Goal: Task Accomplishment & Management: Manage account settings

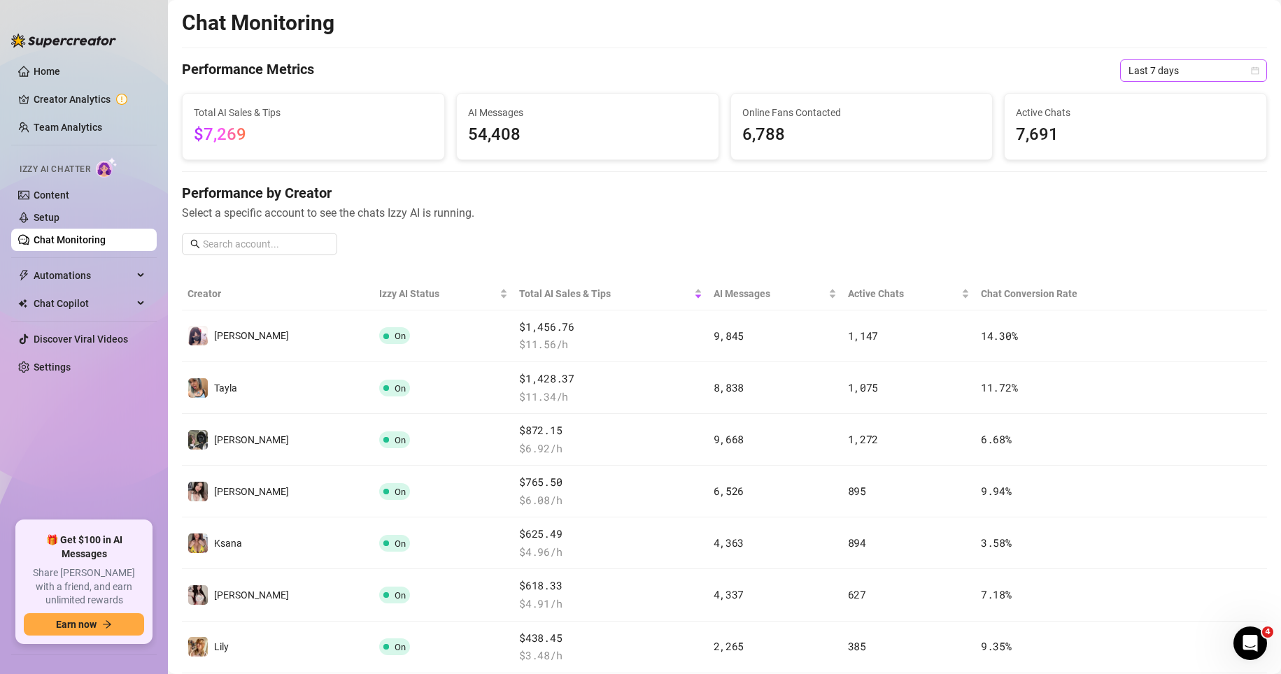
click at [894, 71] on span "Last 7 days" at bounding box center [1193, 70] width 130 height 21
click at [894, 186] on div "Custom date" at bounding box center [1181, 187] width 124 height 15
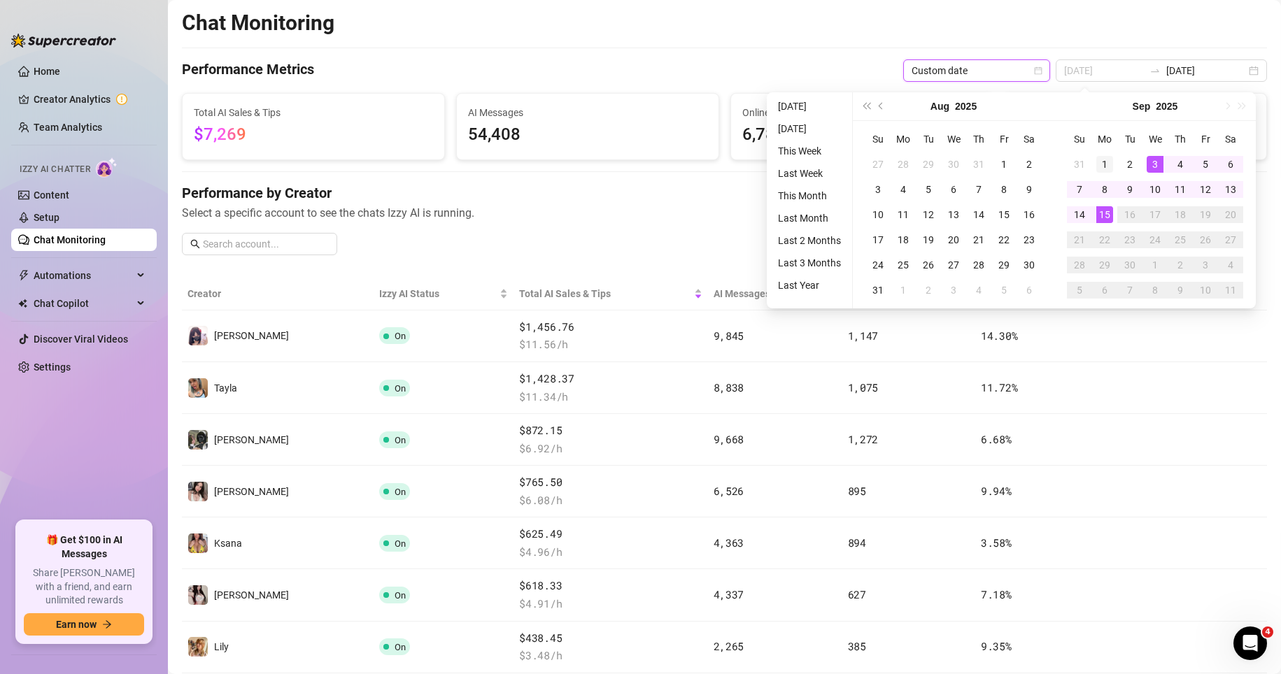
type input "[DATE]"
click at [894, 164] on div "1" at bounding box center [1104, 164] width 17 height 17
type input "[DATE]"
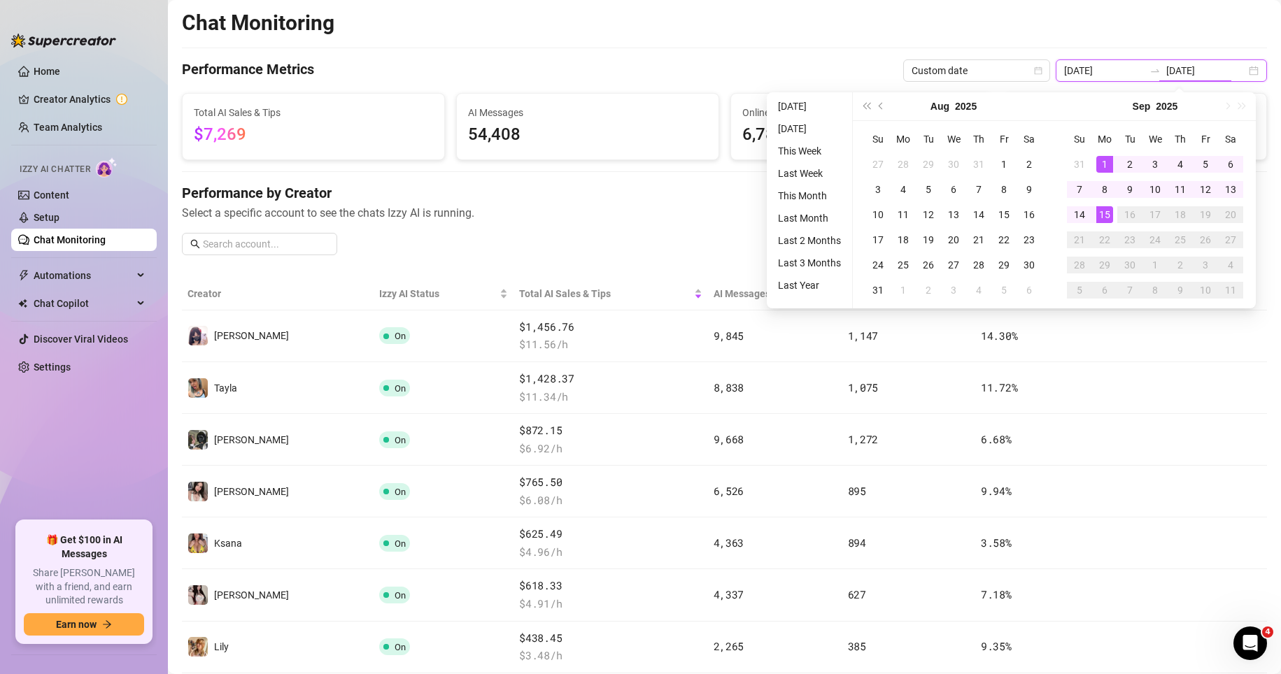
type input "[DATE]"
click at [634, 183] on h4 "Performance by Creator" at bounding box center [724, 193] width 1085 height 20
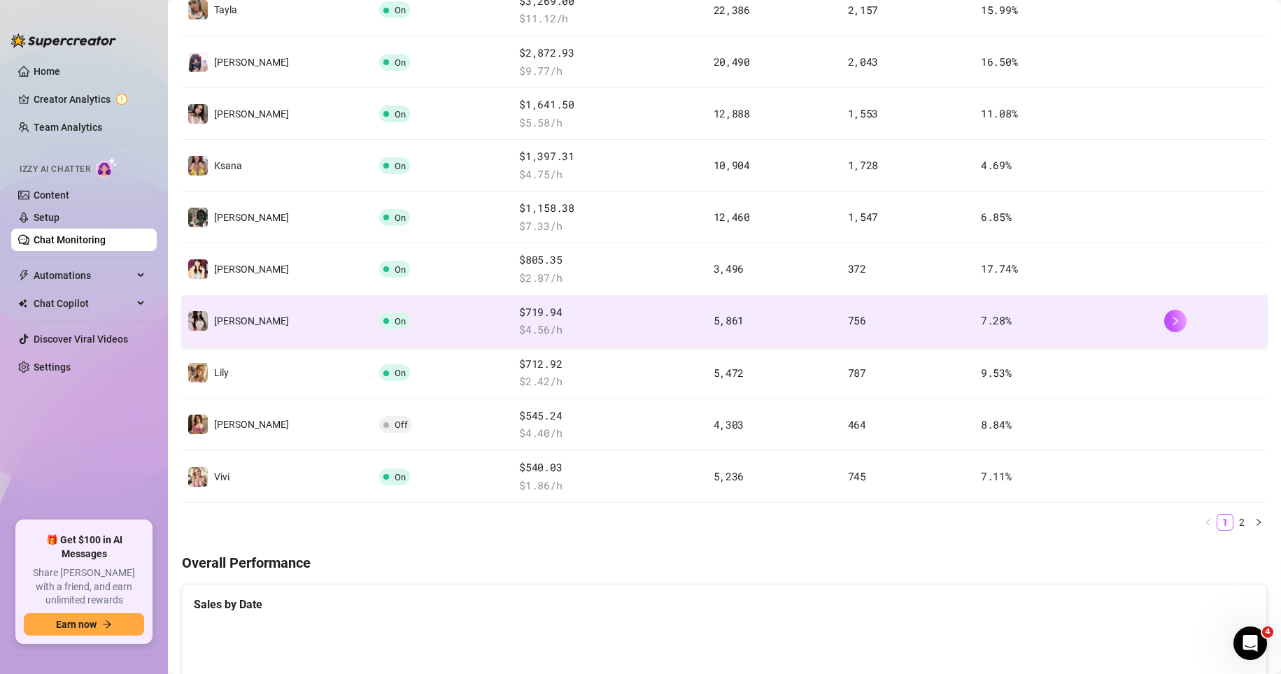
scroll to position [217, 0]
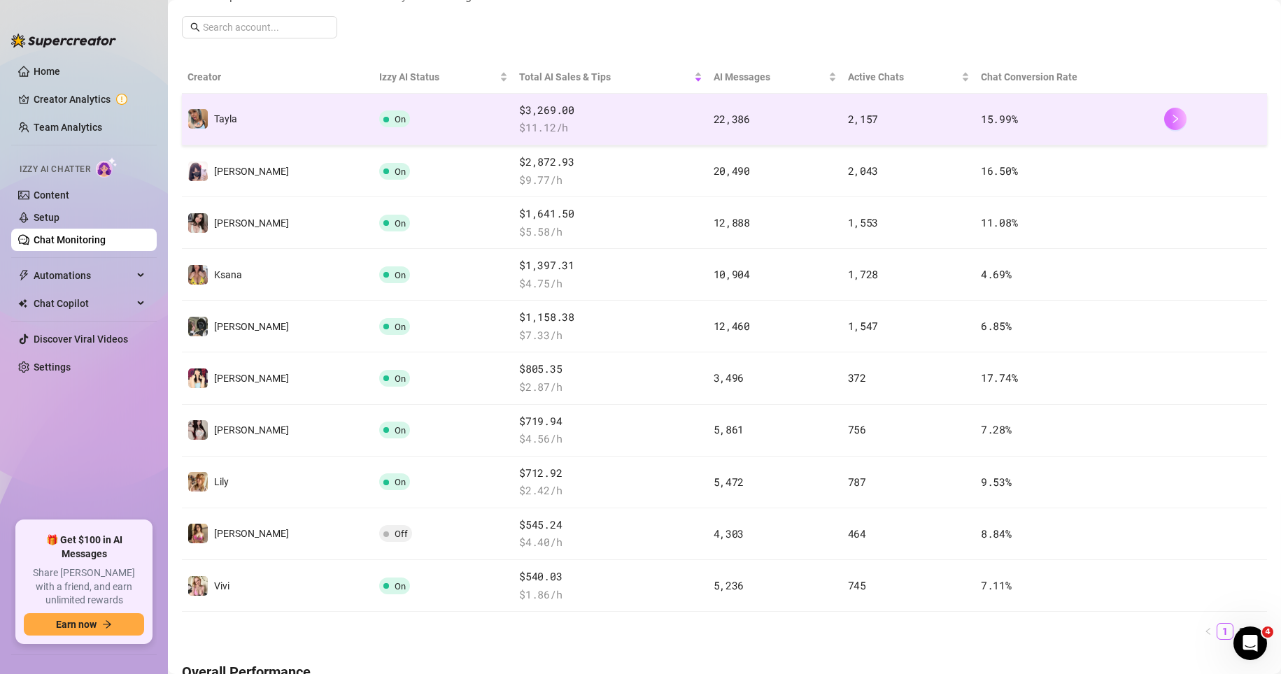
click at [894, 118] on button "button" at bounding box center [1175, 119] width 22 height 22
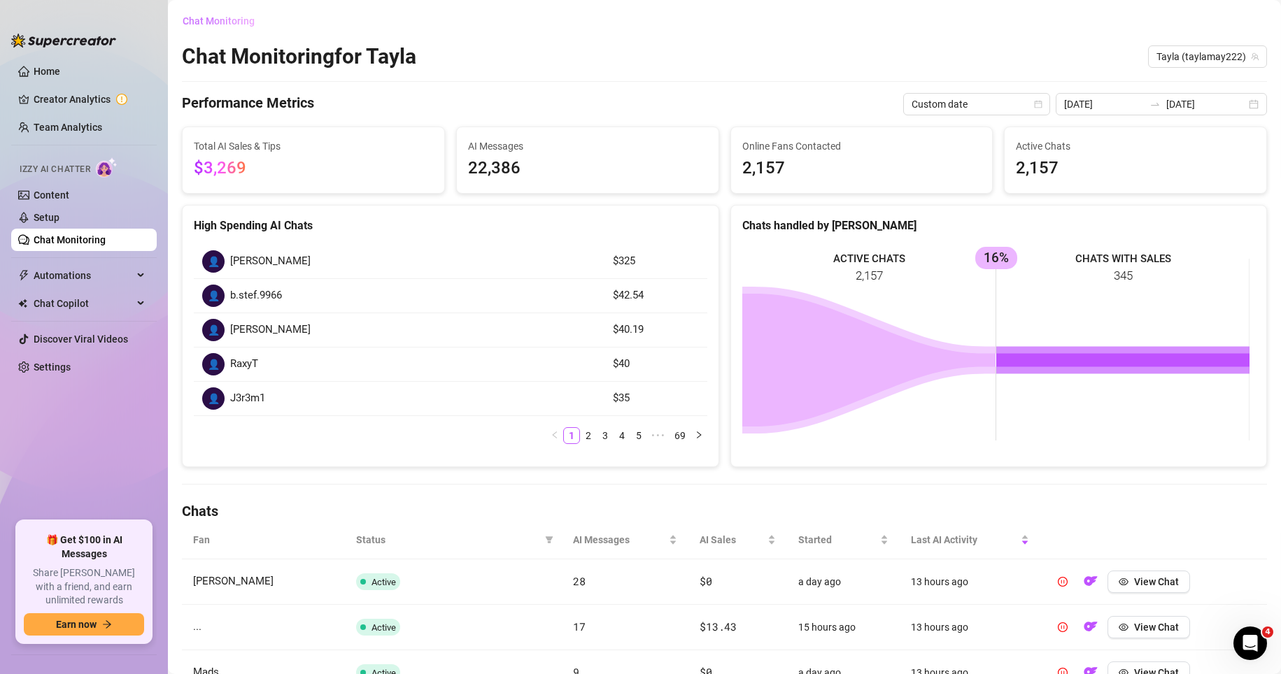
click at [222, 23] on span "Chat Monitoring" at bounding box center [219, 20] width 72 height 11
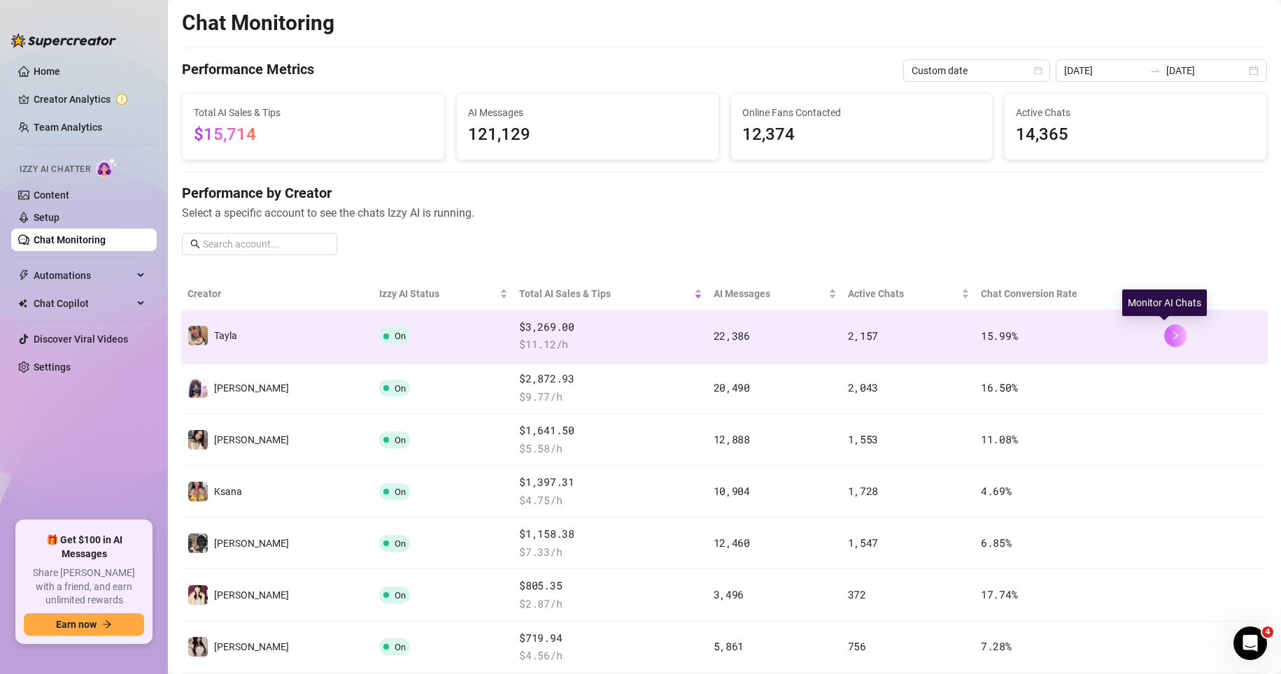
click at [894, 339] on icon "right" at bounding box center [1175, 336] width 10 height 10
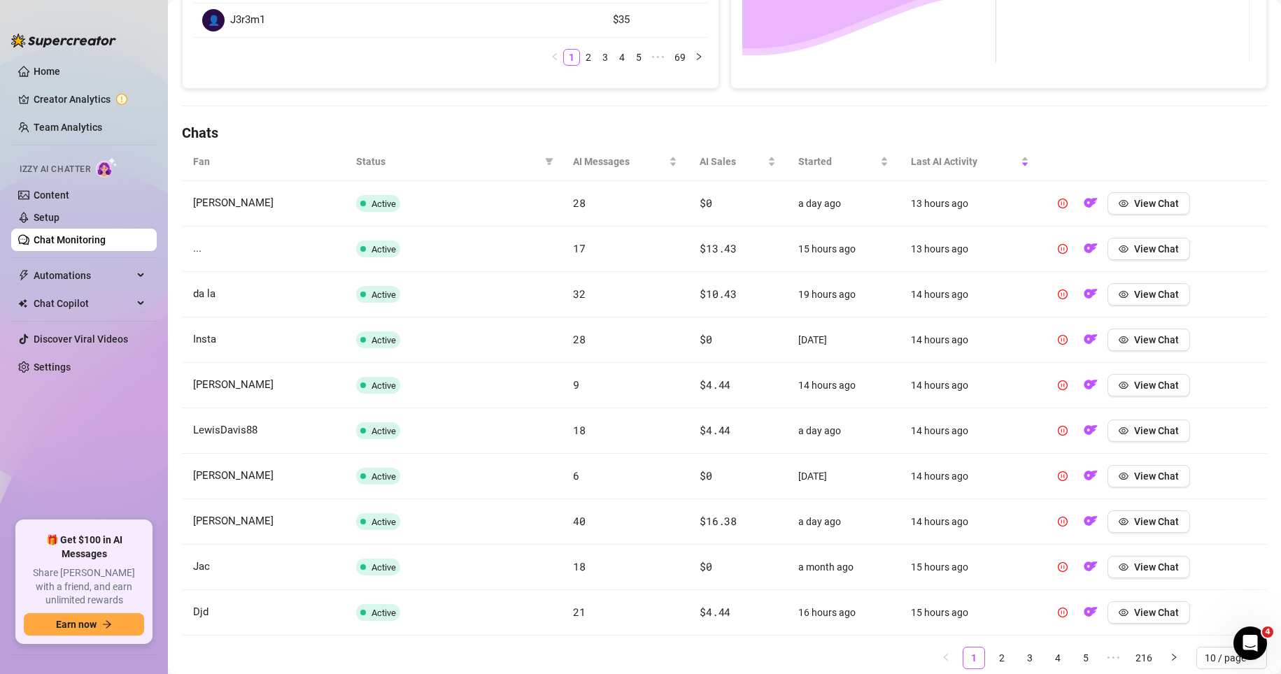
scroll to position [420, 0]
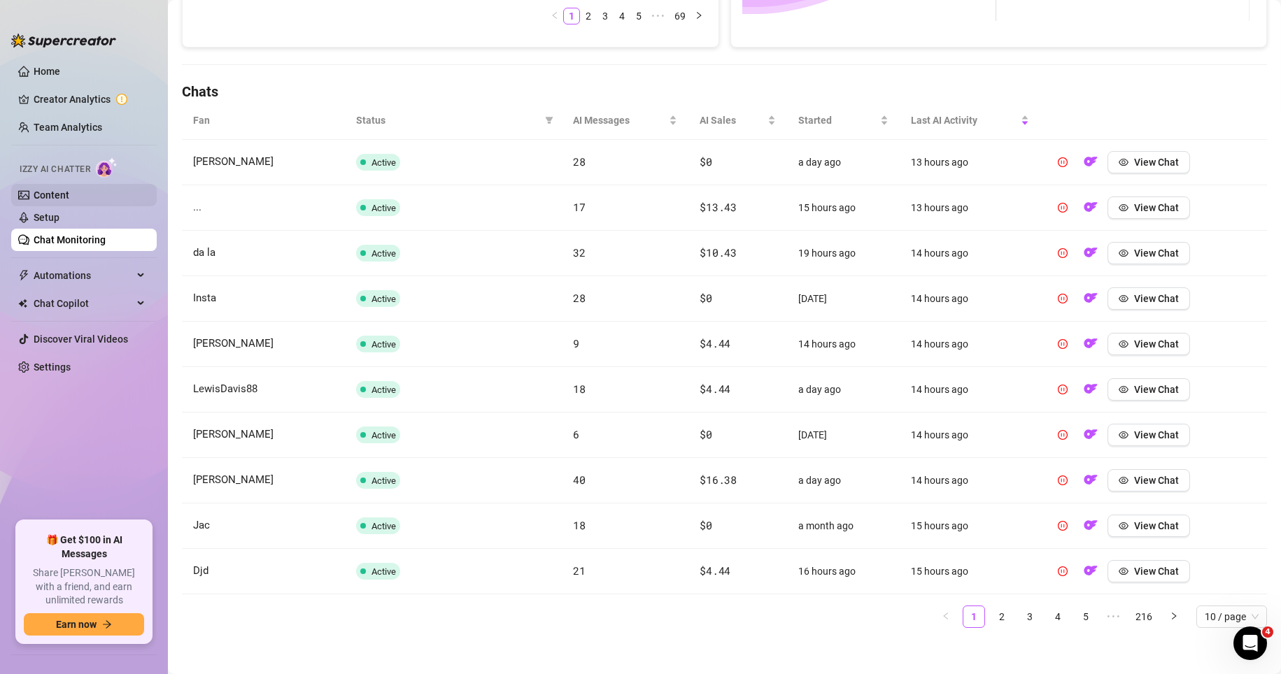
click at [69, 194] on link "Content" at bounding box center [52, 195] width 36 height 11
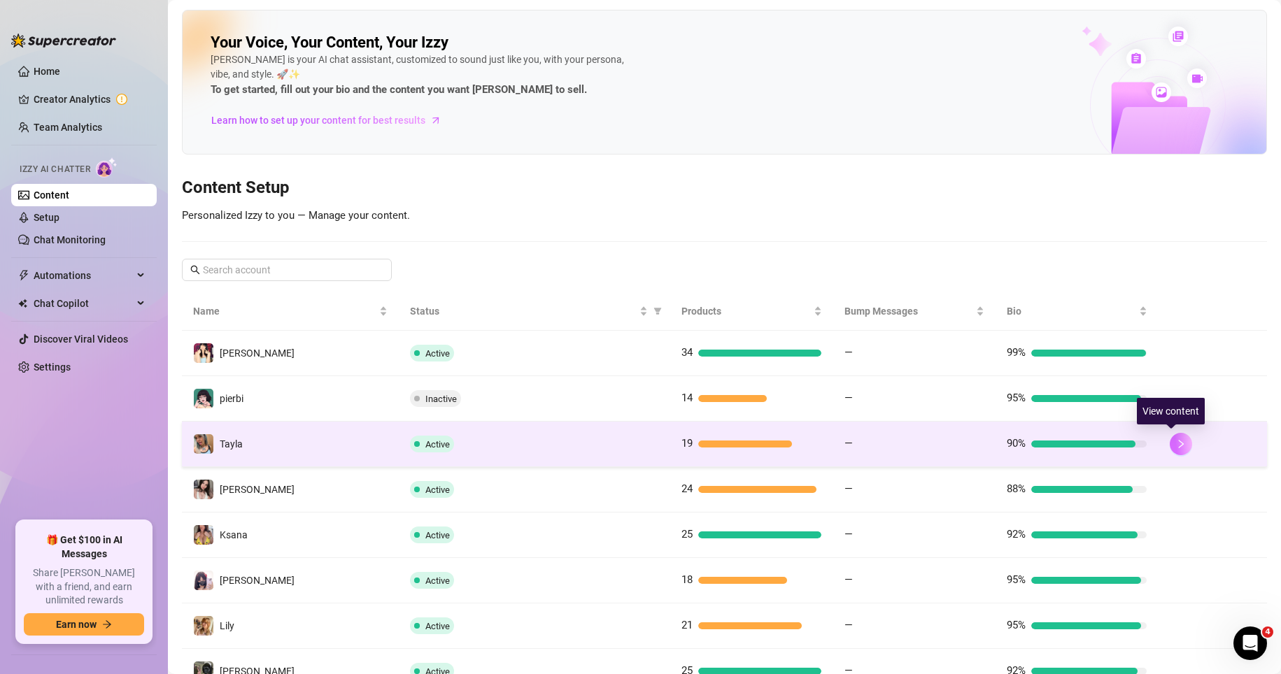
click at [894, 449] on button "button" at bounding box center [1180, 444] width 22 height 22
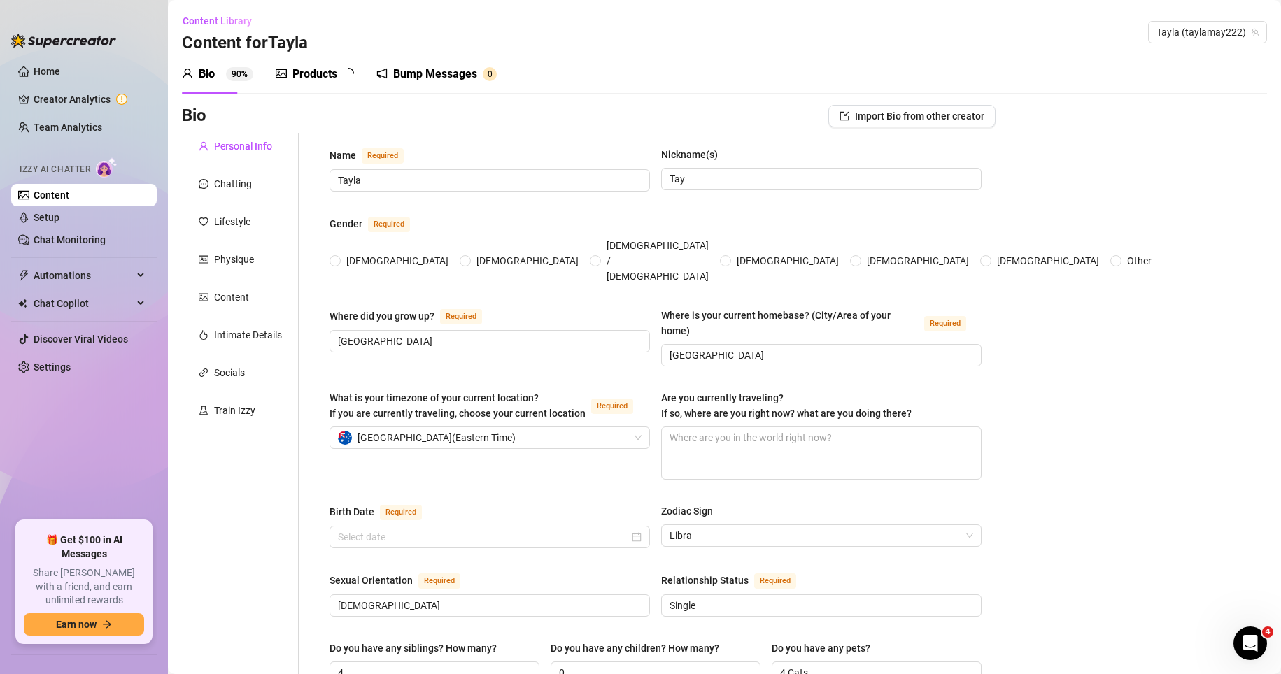
radio input "true"
type input "[DATE]"
click at [52, 222] on link "Setup" at bounding box center [47, 217] width 26 height 11
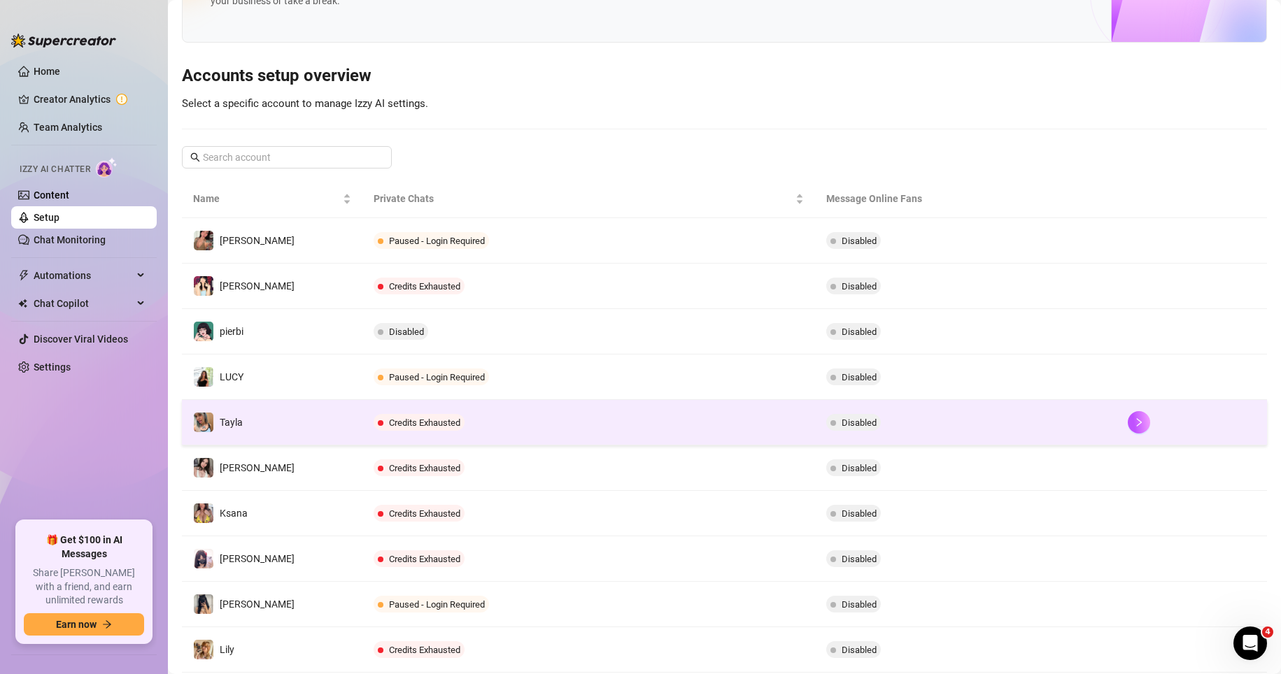
scroll to position [140, 0]
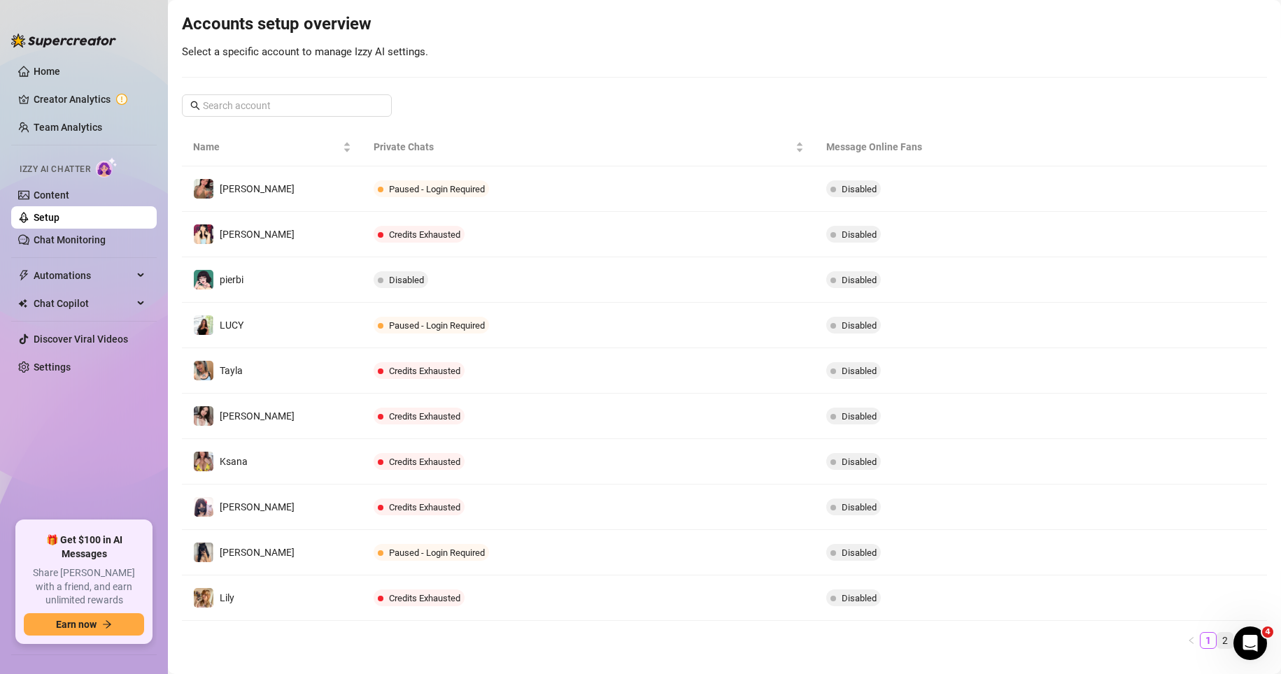
click at [894, 644] on link "2" at bounding box center [1224, 640] width 15 height 15
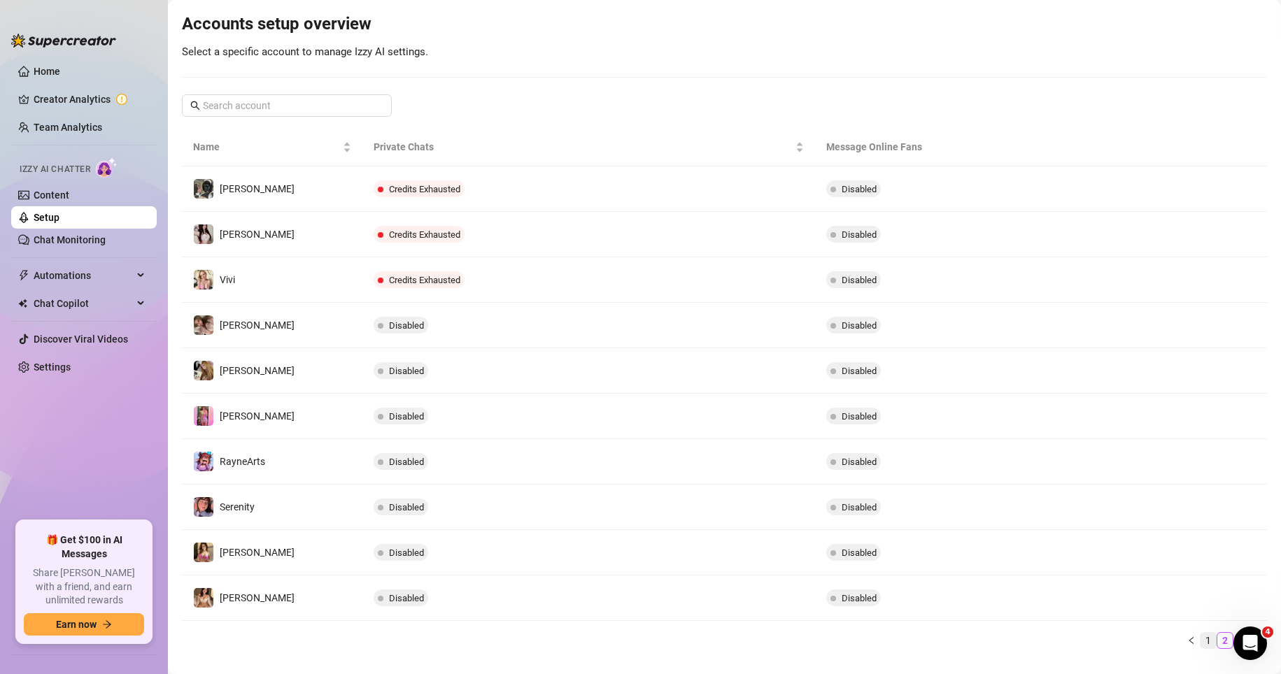
click at [894, 643] on link "1" at bounding box center [1207, 640] width 15 height 15
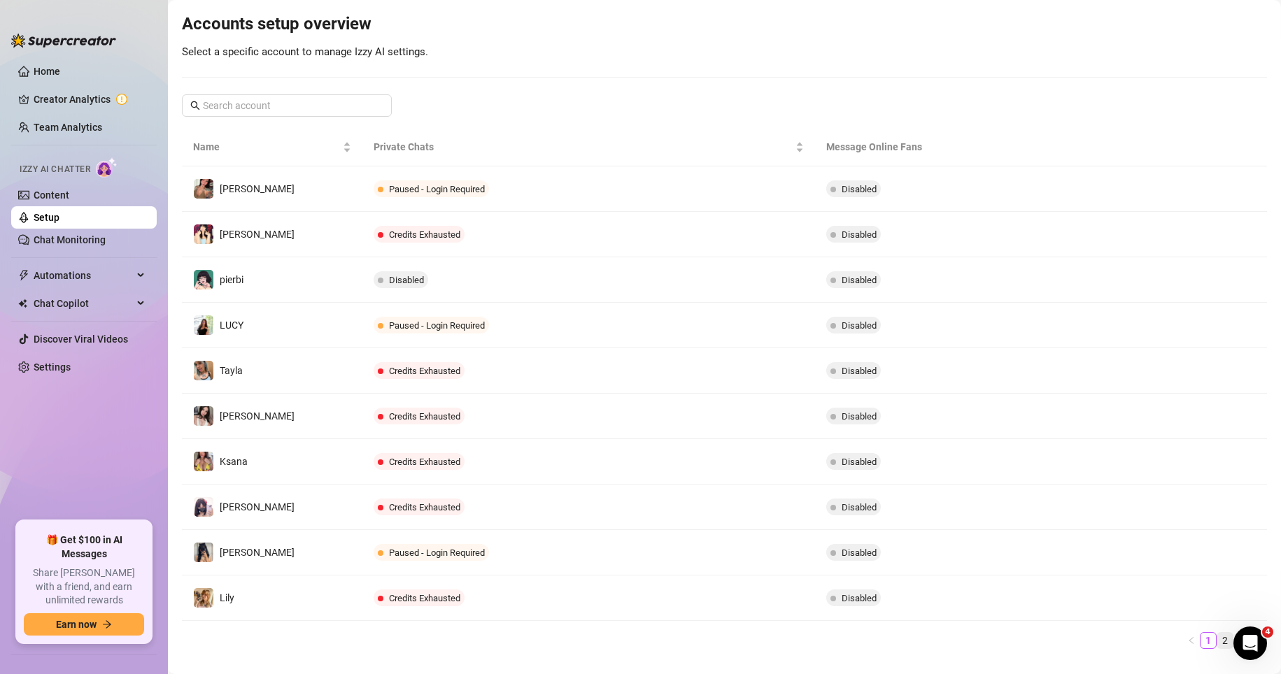
click at [894, 636] on link "2" at bounding box center [1224, 640] width 15 height 15
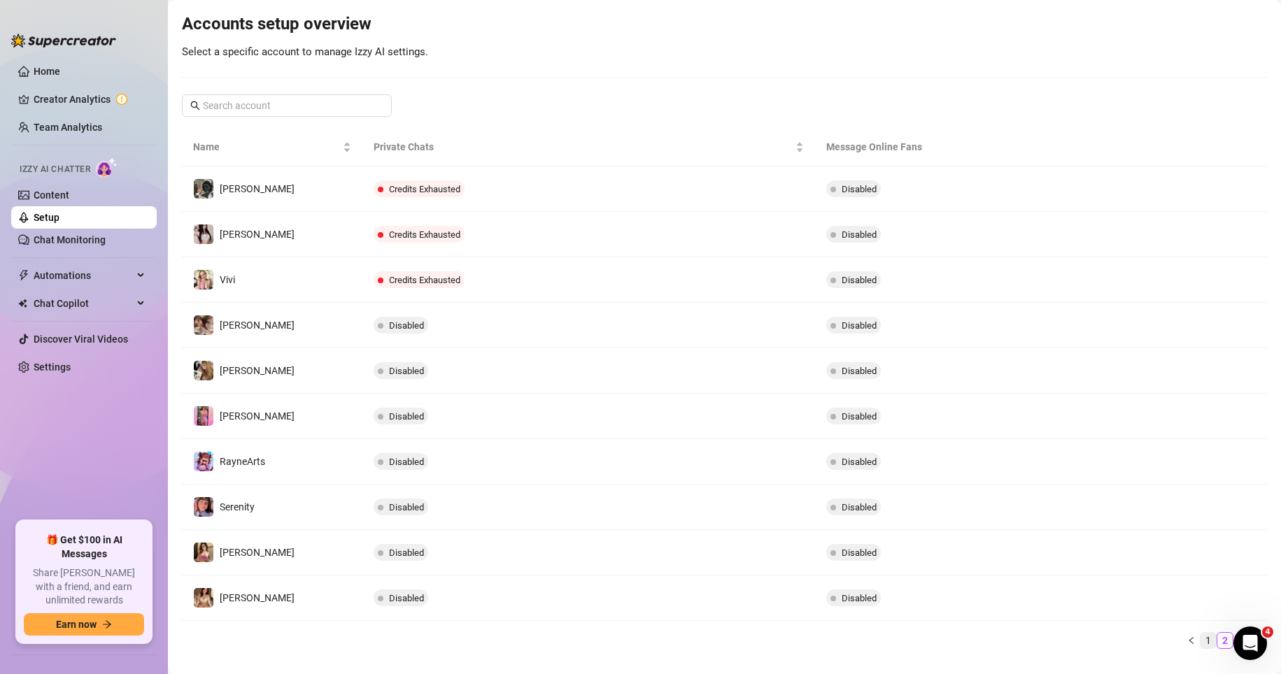
click at [894, 639] on link "1" at bounding box center [1207, 640] width 15 height 15
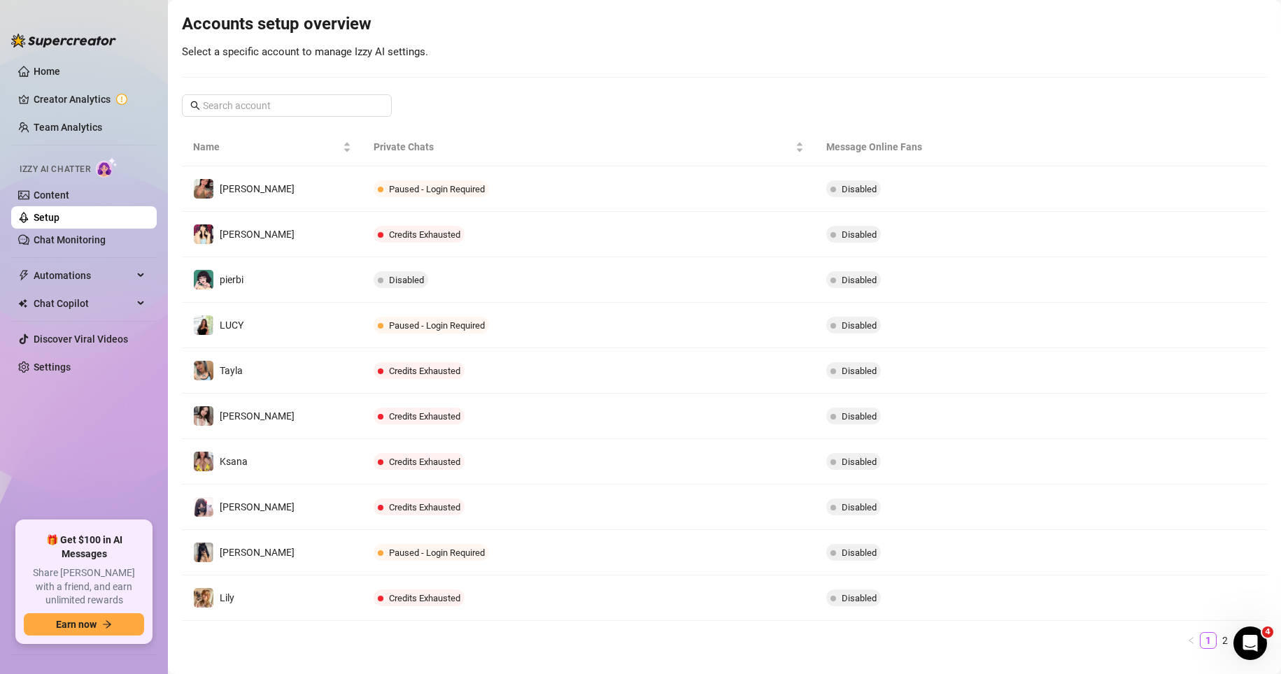
click at [584, 650] on div "Name Private Chats Message Online Fans [PERSON_NAME] - Login Required Disabled …" at bounding box center [724, 394] width 1085 height 532
click at [894, 643] on link "2" at bounding box center [1224, 640] width 15 height 15
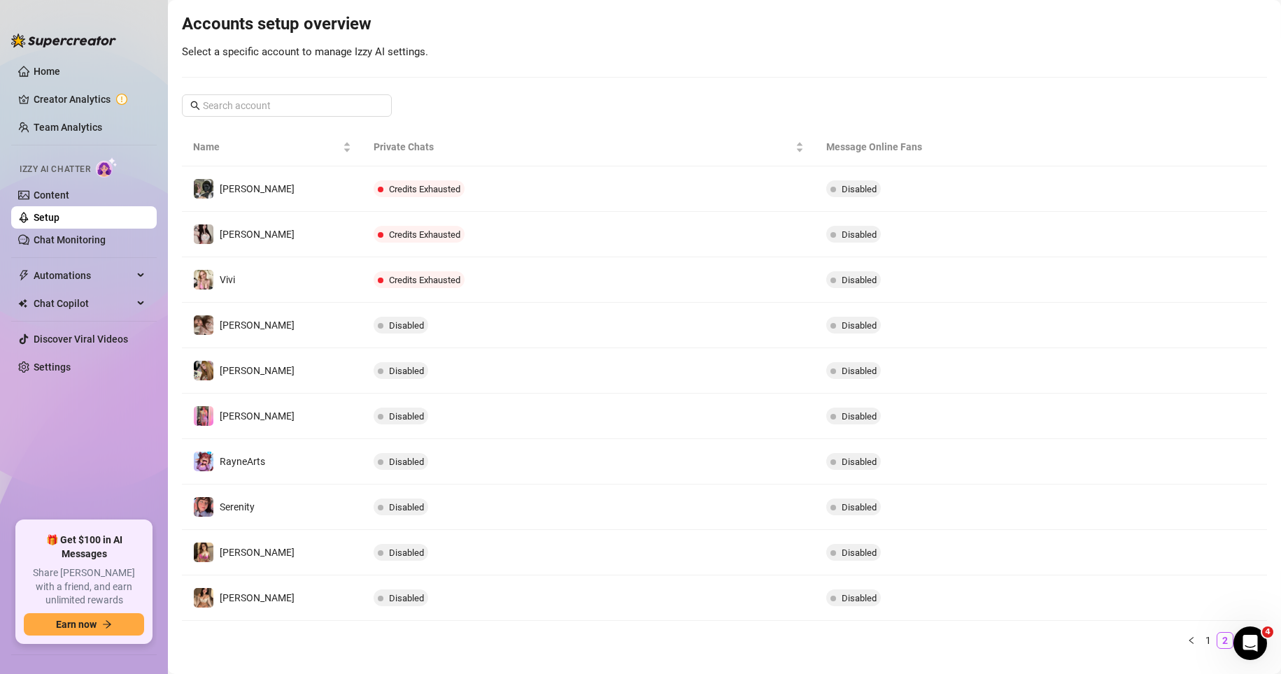
click at [894, 639] on link "3" at bounding box center [1241, 640] width 15 height 15
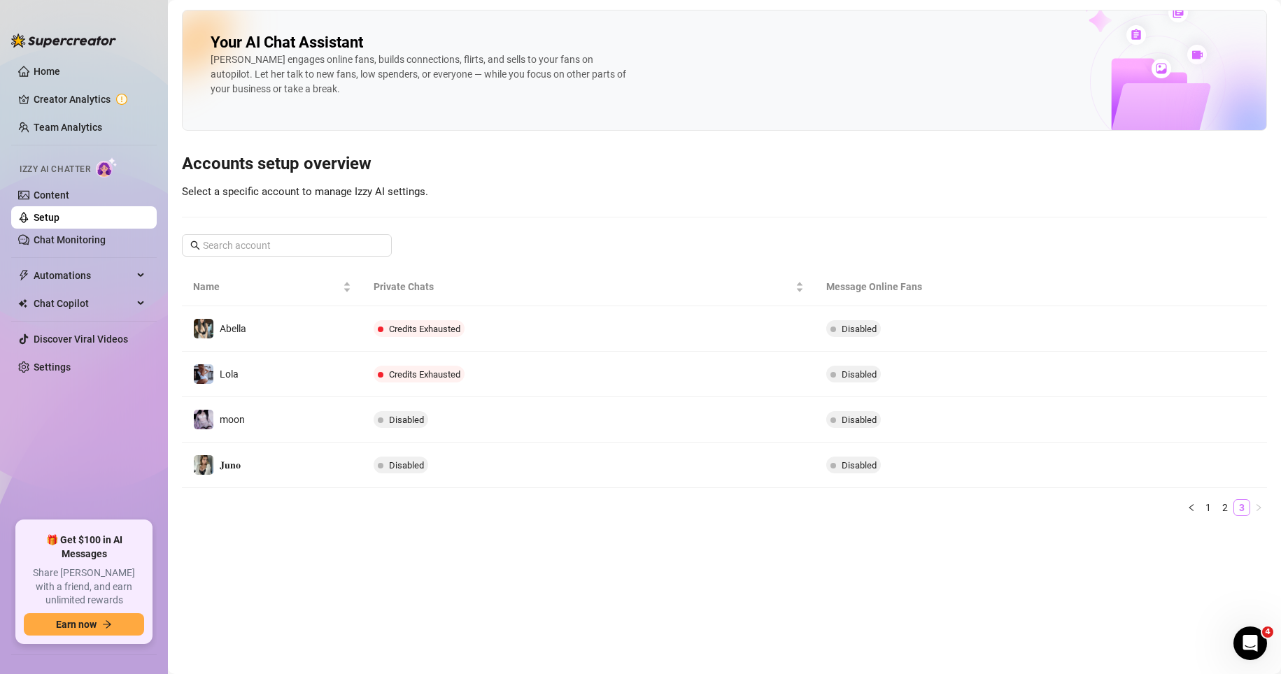
scroll to position [0, 0]
click at [894, 192] on div "Your AI Chat Assistant [PERSON_NAME] engages online fans, builds connections, f…" at bounding box center [724, 269] width 1085 height 518
click at [894, 510] on link "1" at bounding box center [1207, 507] width 15 height 15
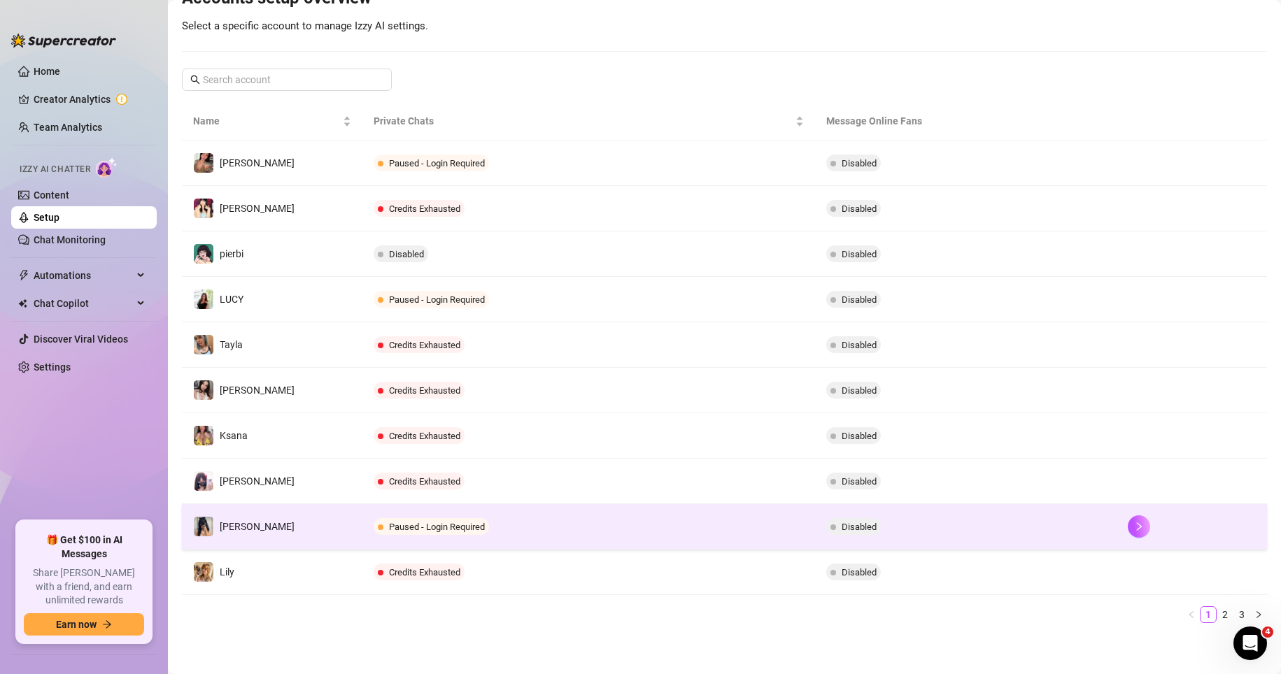
scroll to position [168, 0]
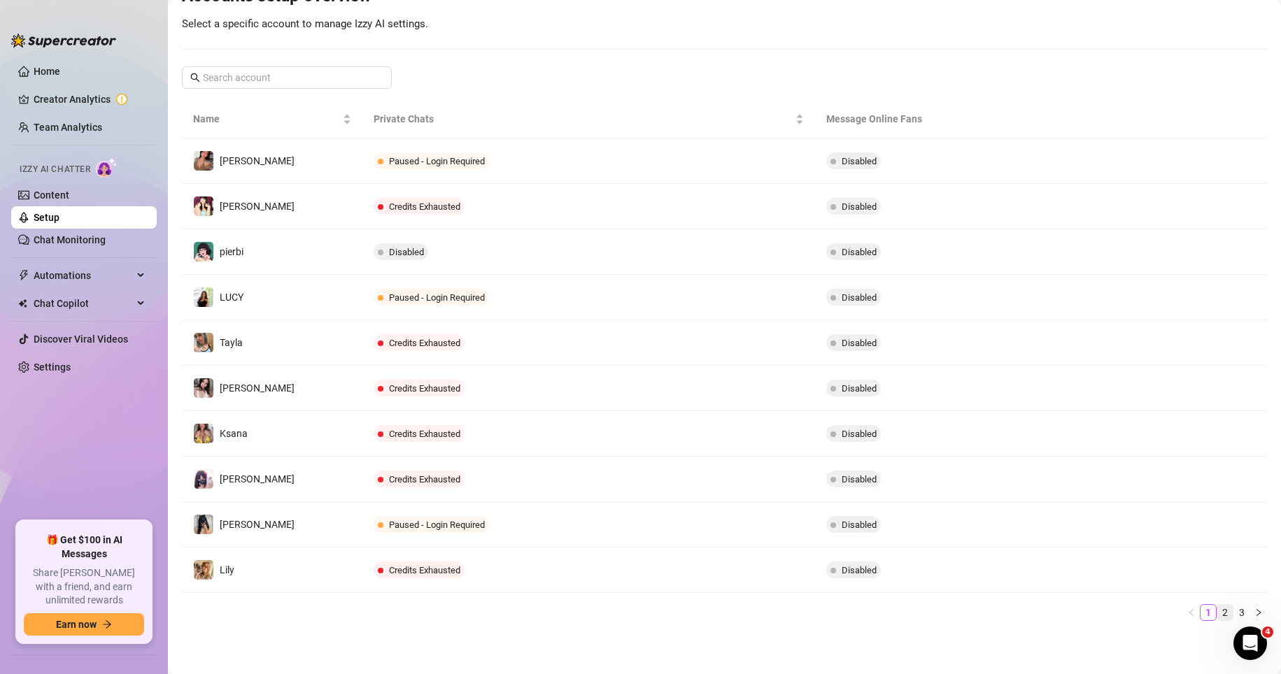
click at [894, 613] on link "2" at bounding box center [1224, 612] width 15 height 15
